Goal: Task Accomplishment & Management: Use online tool/utility

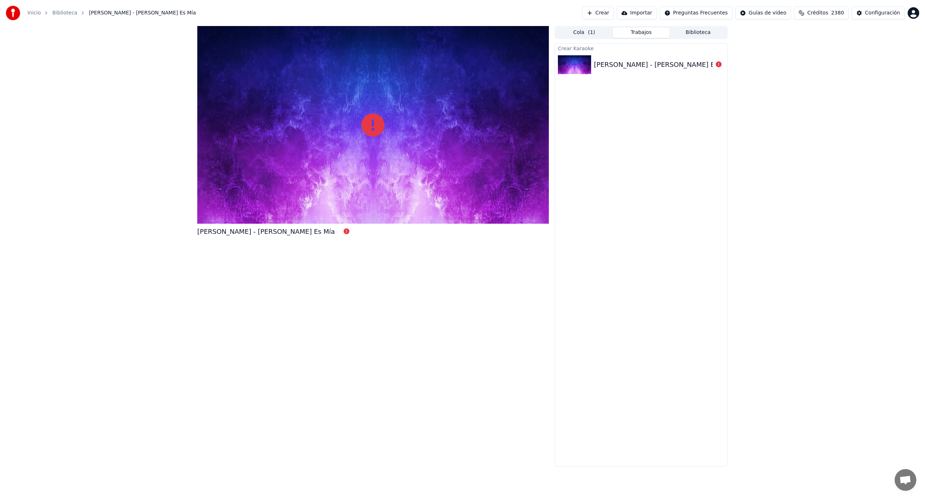
click at [662, 65] on div "[PERSON_NAME] - [PERSON_NAME] Es Mía" at bounding box center [663, 65] width 138 height 10
click at [614, 11] on button "Crear" at bounding box center [598, 13] width 32 height 13
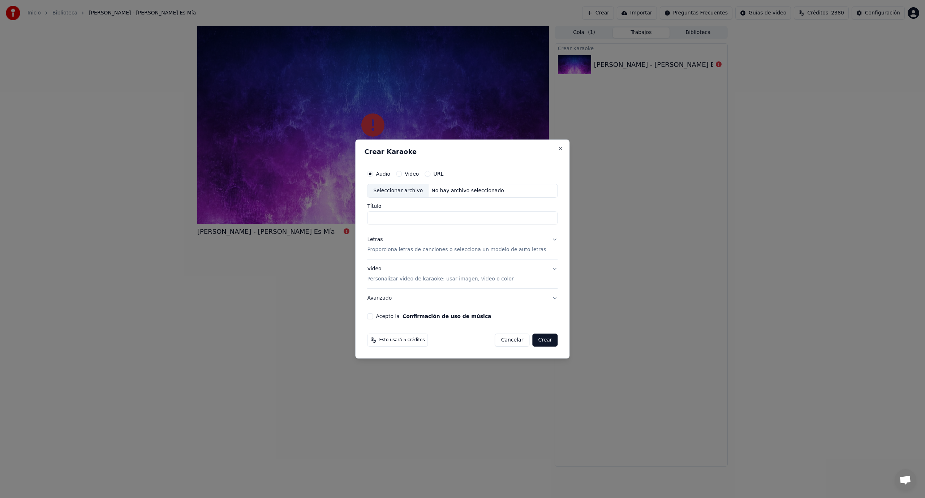
click at [403, 192] on div "Seleccionar archivo" at bounding box center [397, 190] width 61 height 13
type input "**********"
click at [394, 251] on p "Proporciona letras de canciones o selecciona un modelo de auto letras" at bounding box center [456, 249] width 179 height 7
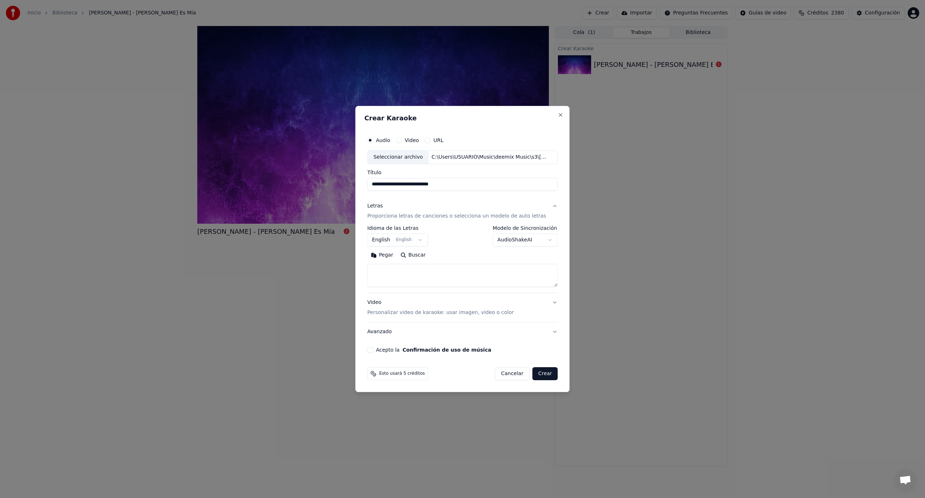
click at [385, 235] on button "English English" at bounding box center [397, 239] width 61 height 13
select select "**"
click at [392, 255] on button "Pegar" at bounding box center [382, 255] width 30 height 12
click at [373, 349] on button "Acepto la Confirmación de uso de música" at bounding box center [370, 350] width 6 height 6
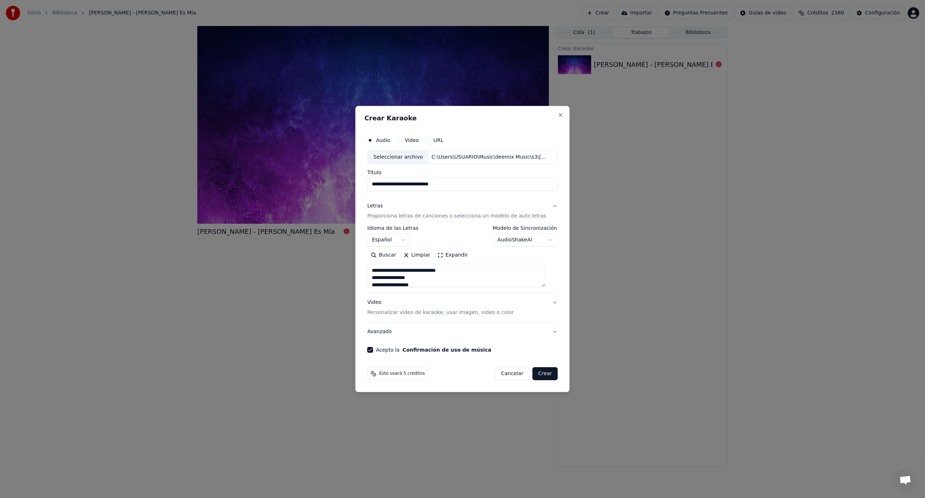
click at [538, 377] on button "Crear" at bounding box center [544, 373] width 25 height 13
type textarea "**********"
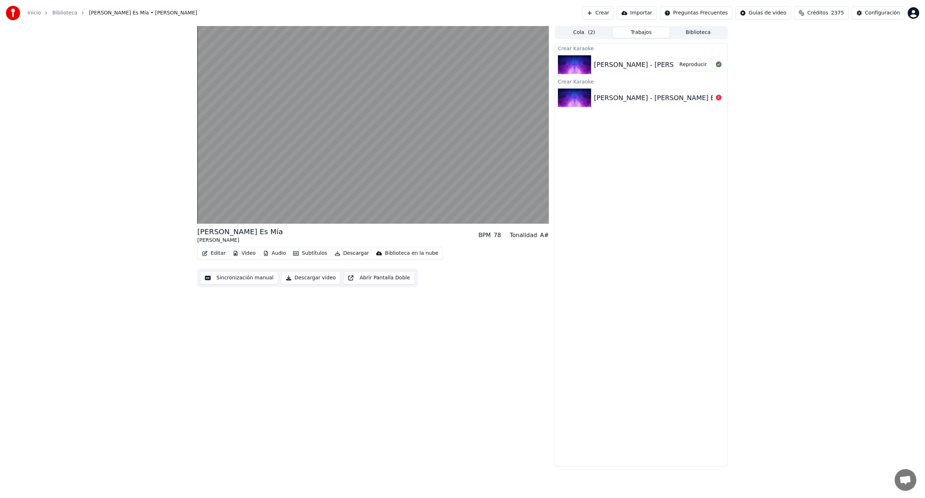
click at [459, 312] on div "[PERSON_NAME] Es Mía [PERSON_NAME] BPM 78 Tonalidad A# Editar Video Audio Subtí…" at bounding box center [372, 246] width 351 height 440
click at [688, 71] on div "[PERSON_NAME] - [PERSON_NAME] Es Mía Reproducir" at bounding box center [641, 64] width 172 height 25
click at [695, 66] on button "Reproducir" at bounding box center [693, 64] width 40 height 13
click at [258, 207] on video at bounding box center [372, 125] width 351 height 198
click at [255, 207] on video at bounding box center [372, 125] width 351 height 198
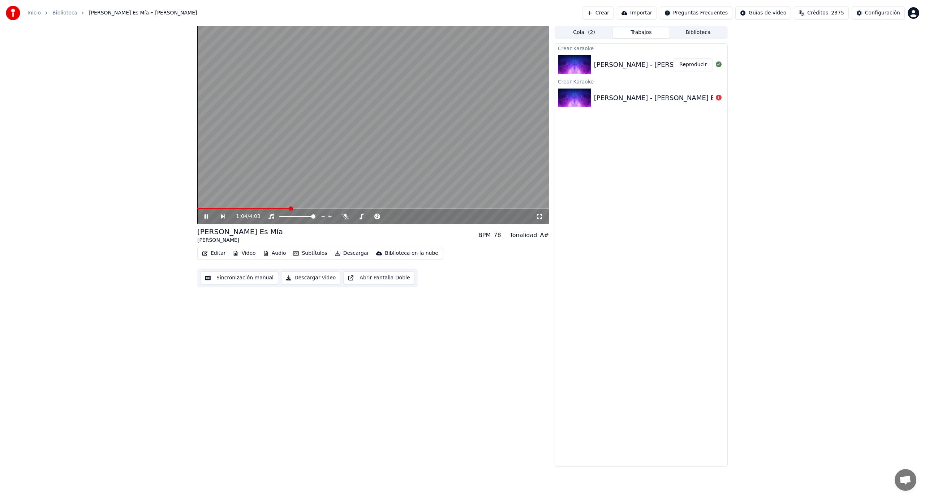
click at [293, 209] on span at bounding box center [291, 208] width 4 height 4
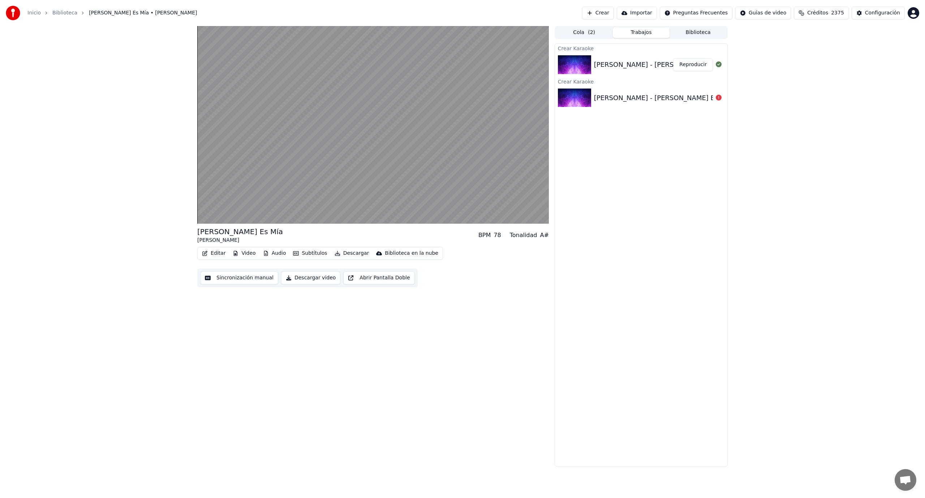
click at [614, 15] on button "Crear" at bounding box center [598, 13] width 32 height 13
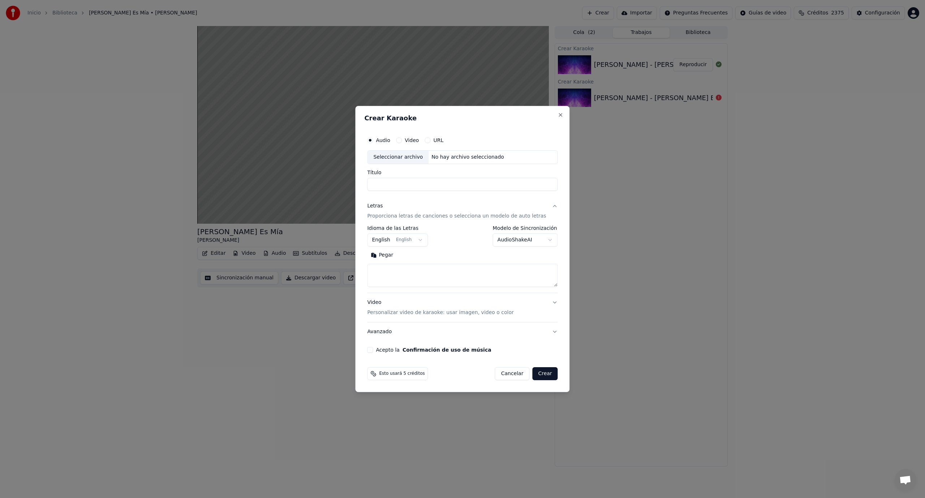
click at [410, 157] on div "Seleccionar archivo" at bounding box center [397, 157] width 61 height 13
click at [558, 114] on button "Close" at bounding box center [561, 115] width 6 height 6
select select
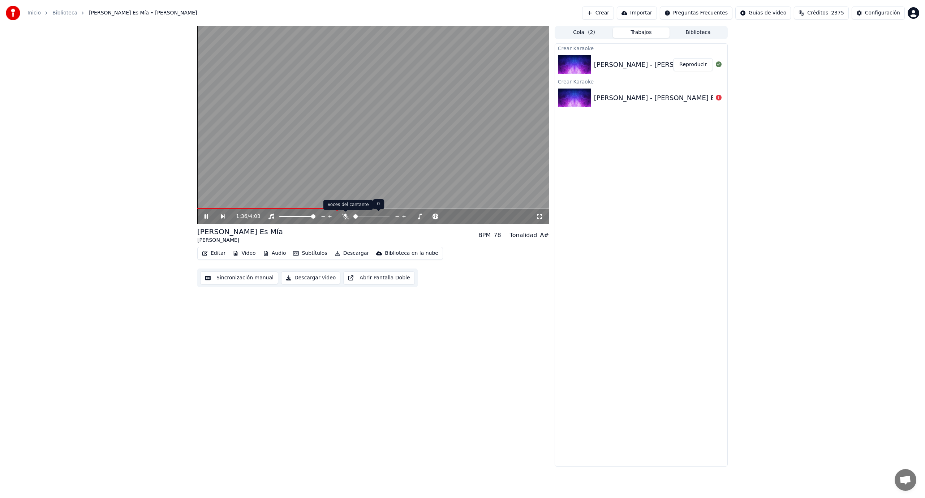
click at [345, 217] on icon at bounding box center [345, 216] width 7 height 6
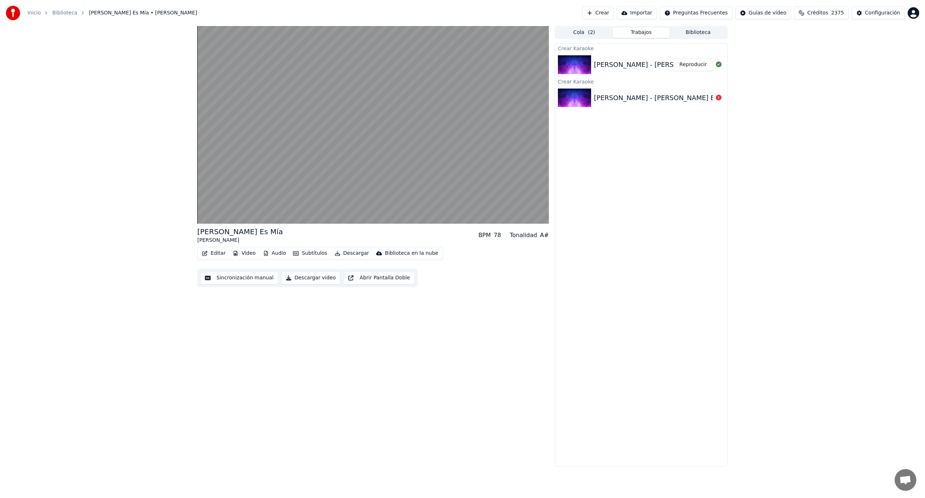
click at [347, 253] on button "Descargar" at bounding box center [352, 253] width 40 height 10
click at [352, 346] on div "Subtítulos [.ass]" at bounding box center [361, 344] width 41 height 7
click at [700, 66] on button "Mostrar" at bounding box center [697, 64] width 32 height 13
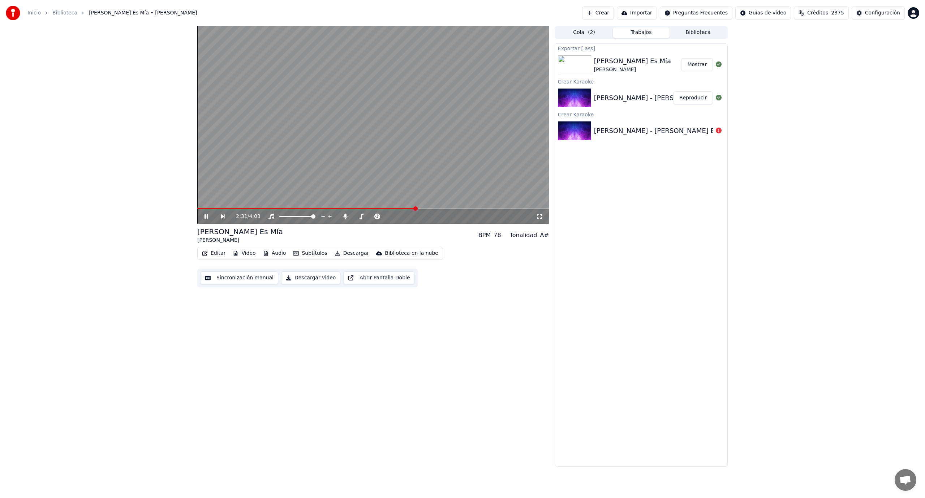
click at [204, 216] on icon at bounding box center [206, 216] width 4 height 4
